Goal: Find specific page/section

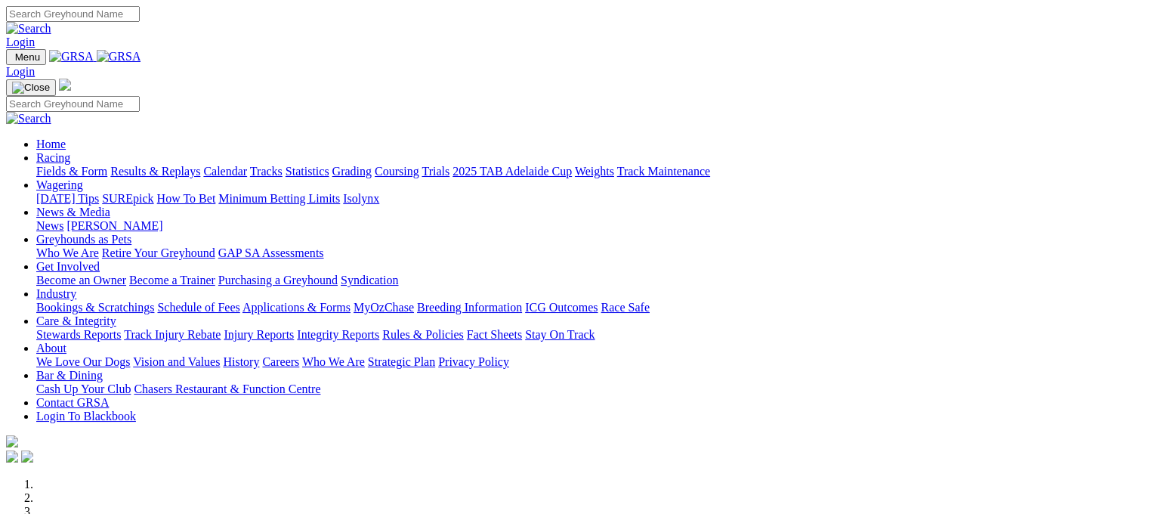
click at [75, 165] on link "Fields & Form" at bounding box center [71, 171] width 71 height 13
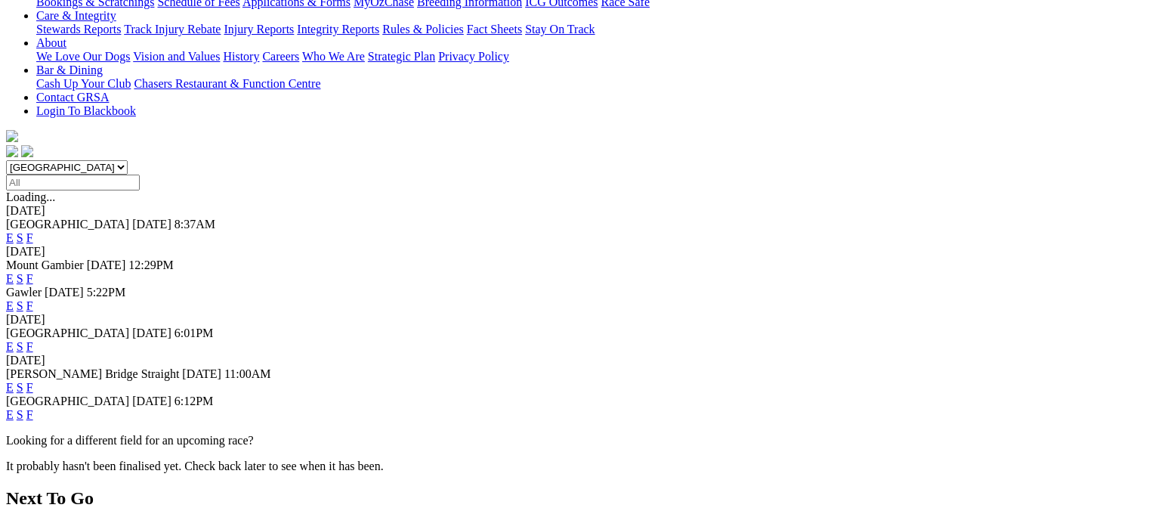
scroll to position [363, 0]
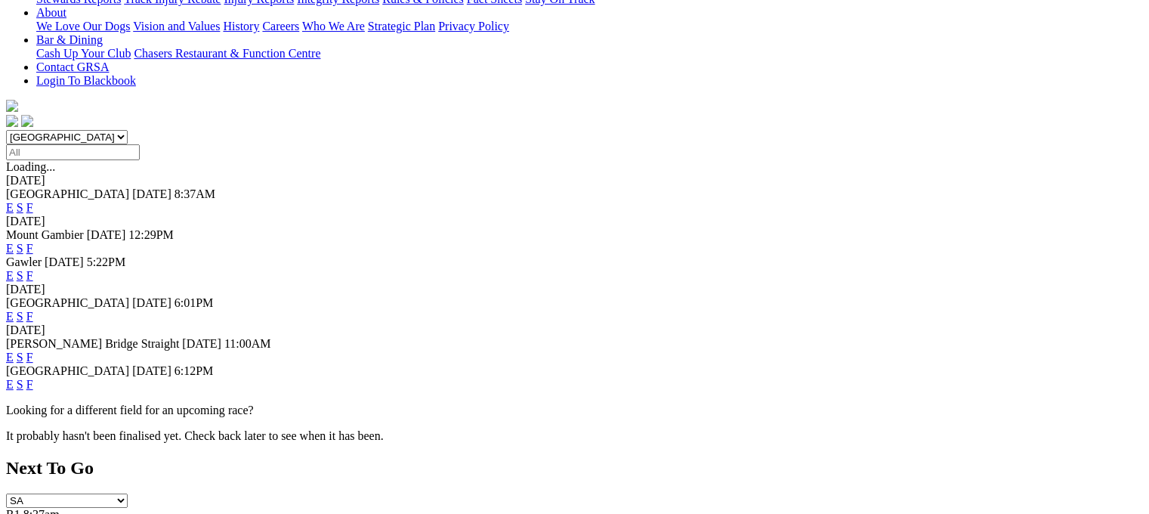
click at [33, 351] on link "F" at bounding box center [29, 357] width 7 height 13
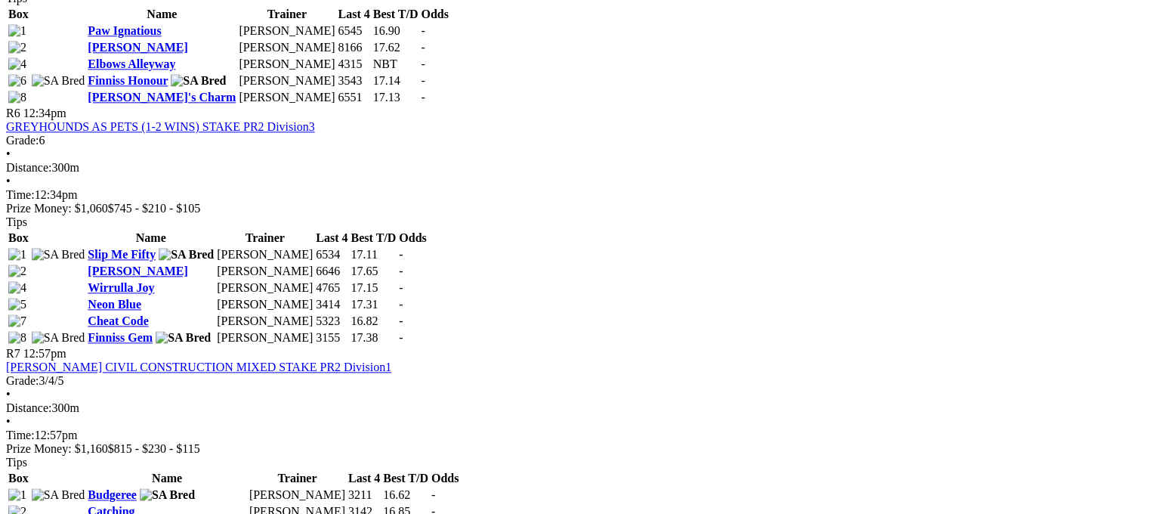
scroll to position [1893, 0]
